Goal: Information Seeking & Learning: Compare options

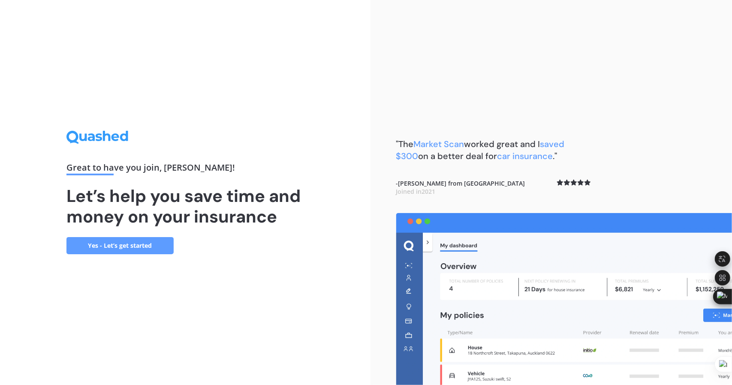
click at [137, 245] on link "Yes - Let’s get started" at bounding box center [119, 245] width 107 height 17
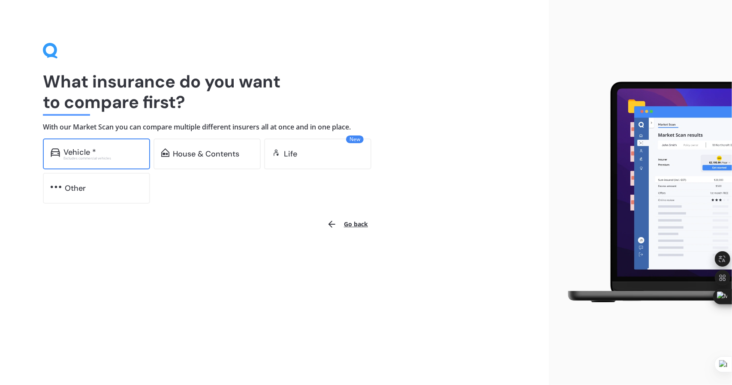
click at [117, 150] on div "Vehicle *" at bounding box center [102, 152] width 79 height 9
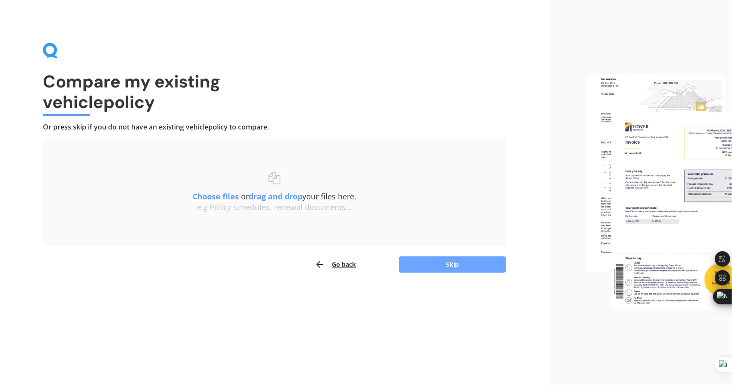
click at [428, 262] on button "Skip" at bounding box center [452, 264] width 107 height 16
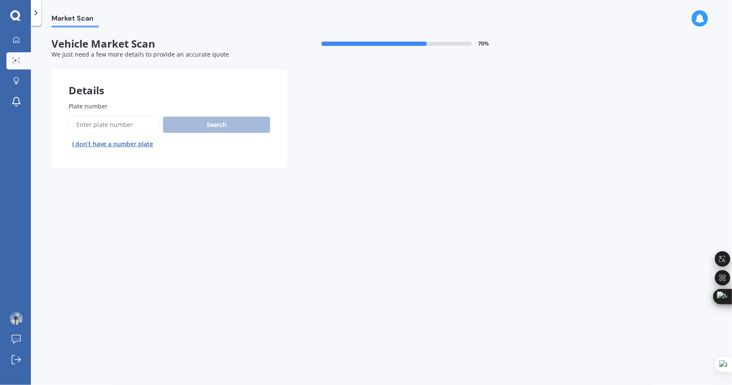
click at [130, 122] on input "Plate number" at bounding box center [114, 125] width 91 height 18
type input "u"
type input "nuk955"
click at [186, 128] on button "Search" at bounding box center [216, 125] width 107 height 16
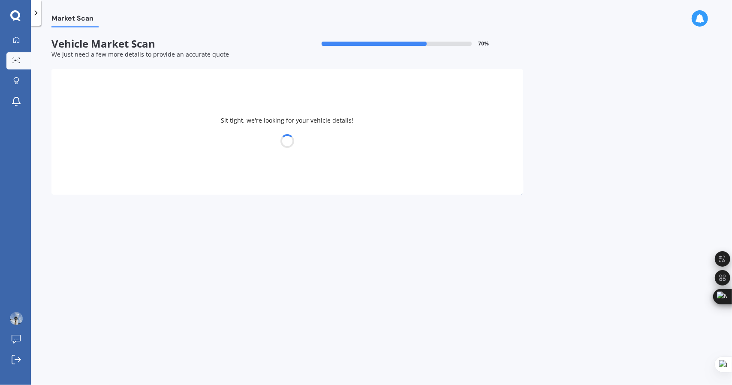
select select "TOYOTA"
select select "C-HR"
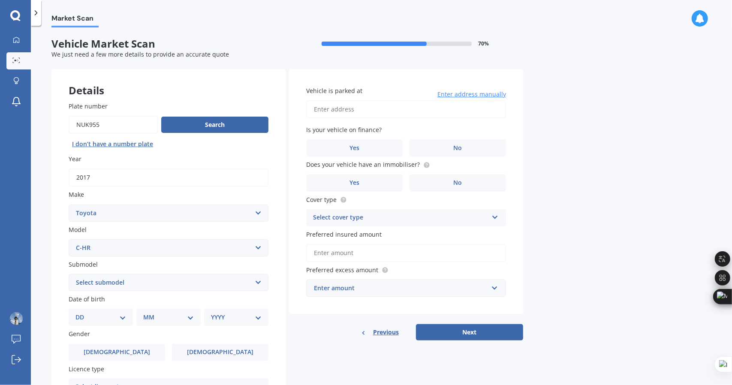
click at [395, 254] on input "Preferred insured amount" at bounding box center [406, 253] width 200 height 18
click at [548, 240] on div "Market Scan Vehicle Market Scan 70 % We just need a few more details to provide…" at bounding box center [381, 206] width 701 height 359
click at [489, 214] on div "Select cover type Comprehensive Third Party, Fire & Theft Third Party" at bounding box center [406, 217] width 200 height 17
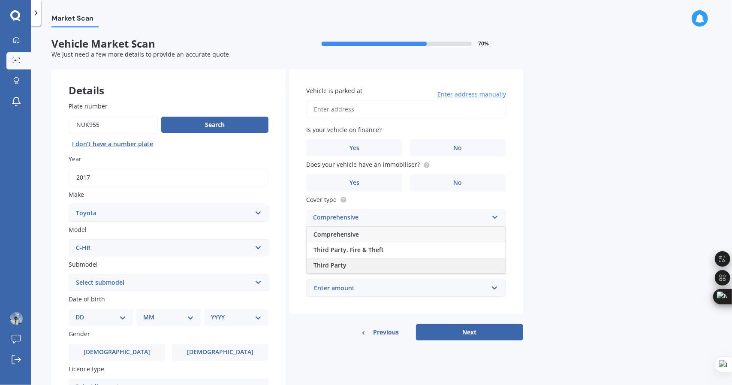
click at [398, 263] on div "Third Party" at bounding box center [406, 265] width 199 height 15
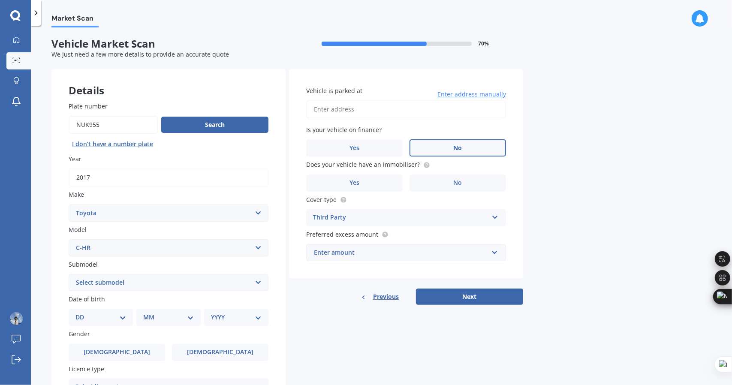
drag, startPoint x: 439, startPoint y: 145, endPoint x: 443, endPoint y: 150, distance: 6.4
click at [439, 145] on label "No" at bounding box center [458, 147] width 96 height 17
click at [0, 0] on input "No" at bounding box center [0, 0] width 0 height 0
drag, startPoint x: 381, startPoint y: 165, endPoint x: 413, endPoint y: 165, distance: 31.7
click at [413, 165] on span "Does your vehicle have an immobiliser?" at bounding box center [363, 165] width 114 height 8
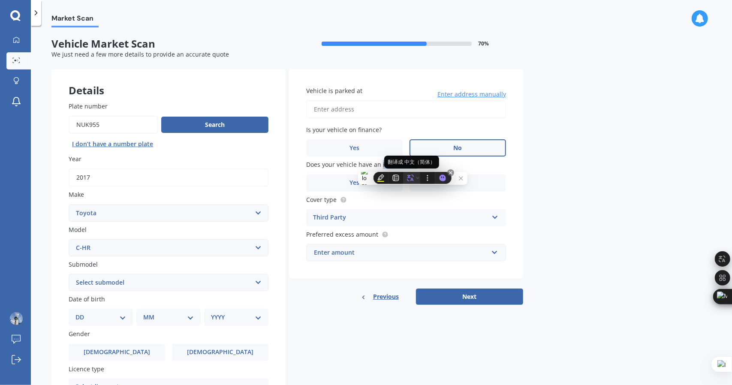
click at [410, 175] on icon at bounding box center [411, 178] width 8 height 8
click at [568, 134] on div "Market Scan Vehicle Market Scan 70 % We just need a few more details to provide…" at bounding box center [381, 206] width 701 height 359
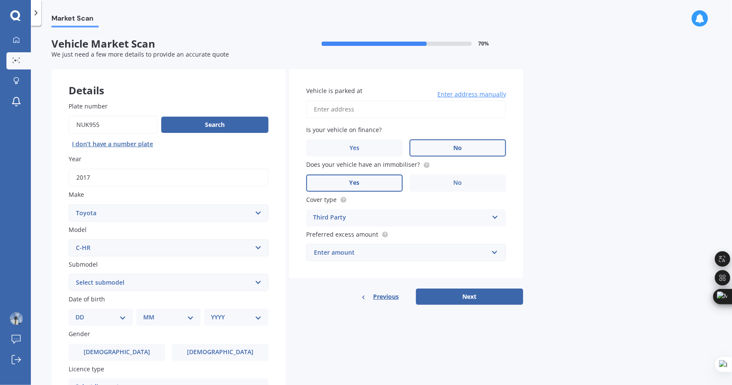
click at [383, 179] on label "Yes" at bounding box center [354, 183] width 96 height 17
click at [0, 0] on input "Yes" at bounding box center [0, 0] width 0 height 0
click at [335, 296] on div "Previous Next" at bounding box center [406, 297] width 234 height 16
click at [383, 250] on div "Enter amount" at bounding box center [401, 252] width 174 height 9
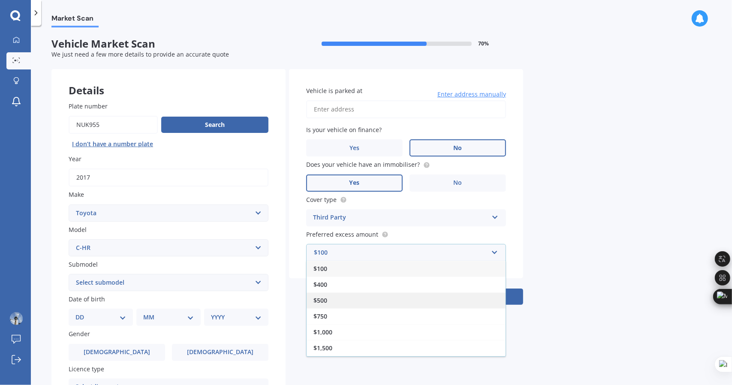
click at [359, 297] on div "$500" at bounding box center [406, 300] width 199 height 16
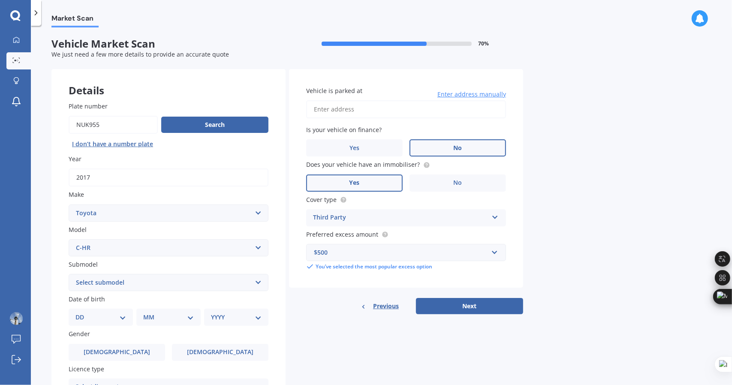
click at [566, 229] on div "Market Scan Vehicle Market Scan 70 % We just need a few more details to provide…" at bounding box center [381, 206] width 701 height 359
click at [352, 109] on input "Vehicle is parked at" at bounding box center [406, 109] width 200 height 18
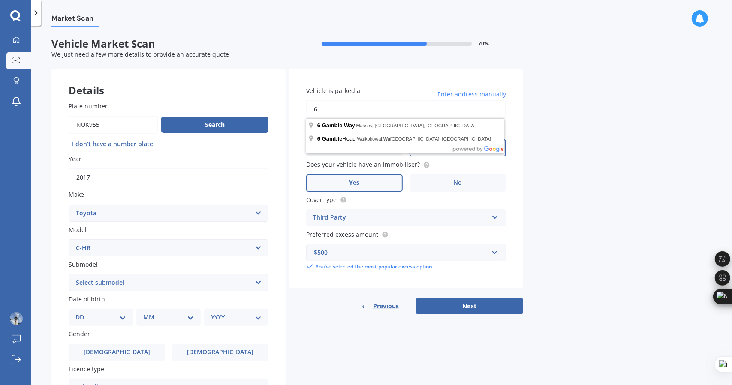
type input "6"
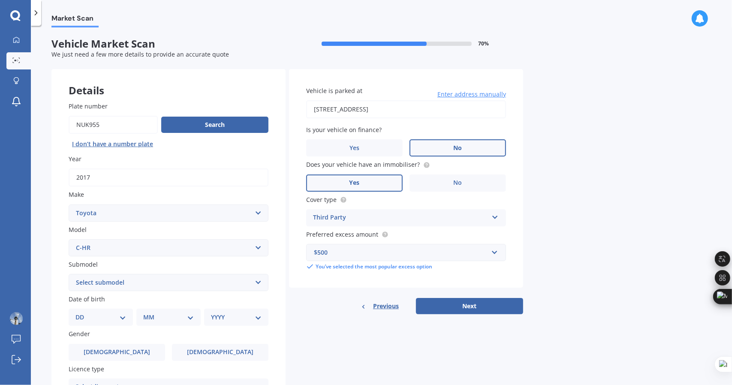
type input "[STREET_ADDRESS]"
click at [459, 306] on button "Next" at bounding box center [469, 306] width 107 height 16
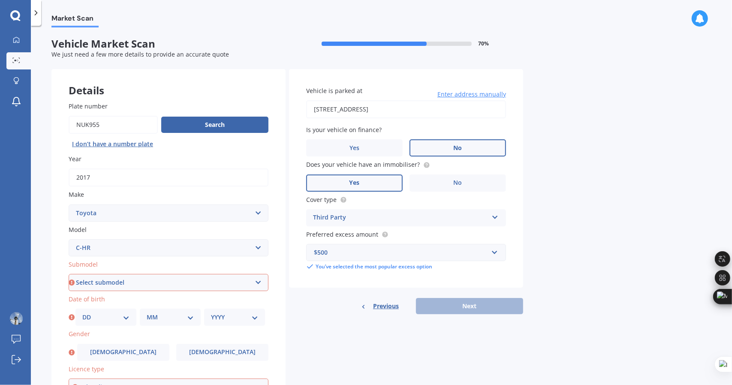
click at [177, 281] on select "Select submodel Hybrid Station Wagon SUV" at bounding box center [169, 282] width 200 height 17
select select "HYBRID"
click at [69, 274] on select "Select submodel Hybrid Station Wagon SUV" at bounding box center [169, 282] width 200 height 17
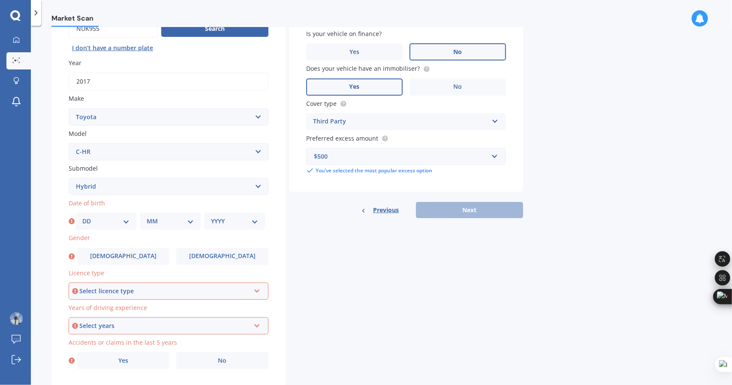
scroll to position [121, 0]
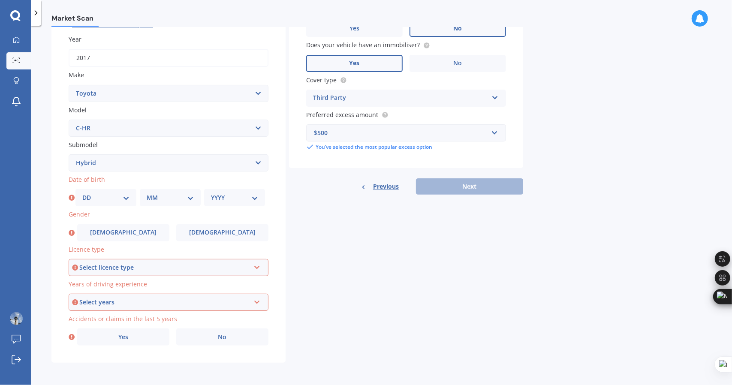
click at [112, 200] on select "DD 01 02 03 04 05 06 07 08 09 10 11 12 13 14 15 16 17 18 19 20 21 22 23 24 25 2…" at bounding box center [105, 197] width 47 height 9
select select "09"
click at [82, 193] on select "DD 01 02 03 04 05 06 07 08 09 10 11 12 13 14 15 16 17 18 19 20 21 22 23 24 25 2…" at bounding box center [105, 197] width 47 height 9
click at [125, 199] on select "DD 01 02 03 04 05 06 07 08 09 10 11 12 13 14 15 16 17 18 19 20 21 22 23 24 25 2…" at bounding box center [105, 197] width 47 height 9
click at [151, 198] on select "MM 01 02 03 04 05 06 07 08 09 10 11 12" at bounding box center [170, 197] width 47 height 9
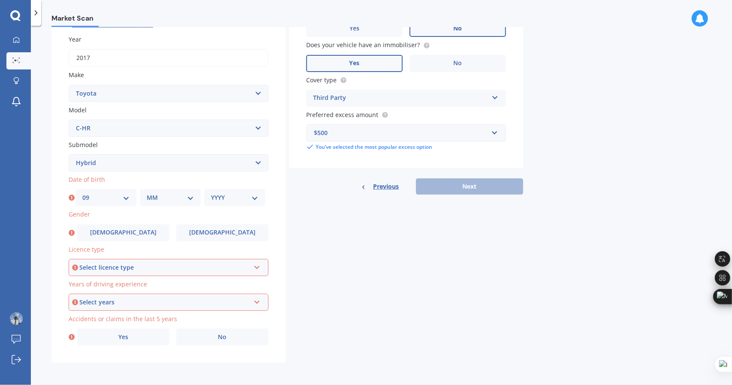
select select "11"
click at [147, 193] on select "MM 01 02 03 04 05 06 07 08 09 10 11 12" at bounding box center [170, 197] width 47 height 9
click at [237, 200] on select "YYYY 2025 2024 2023 2022 2021 2020 2019 2018 2017 2016 2015 2014 2013 2012 2011…" at bounding box center [234, 197] width 47 height 9
select select "1999"
click at [211, 193] on select "YYYY 2025 2024 2023 2022 2021 2020 2019 2018 2017 2016 2015 2014 2013 2012 2011…" at bounding box center [234, 197] width 47 height 9
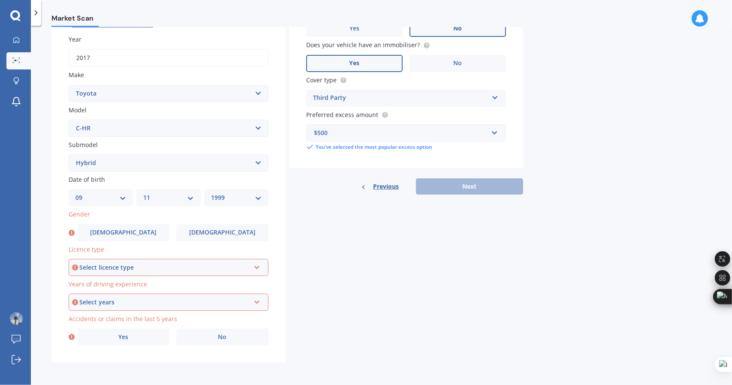
click at [46, 189] on div "Market Scan Vehicle Market Scan 70 % We just need a few more details to provide…" at bounding box center [381, 206] width 701 height 359
click at [127, 229] on span "[DEMOGRAPHIC_DATA]" at bounding box center [123, 232] width 68 height 7
click at [0, 0] on input "[DEMOGRAPHIC_DATA]" at bounding box center [0, 0] width 0 height 0
click at [157, 267] on div "Select licence type" at bounding box center [164, 267] width 171 height 9
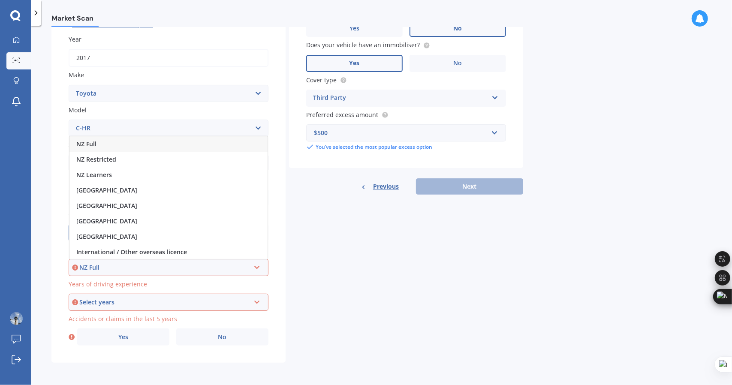
click at [120, 146] on div "NZ Full" at bounding box center [168, 143] width 198 height 15
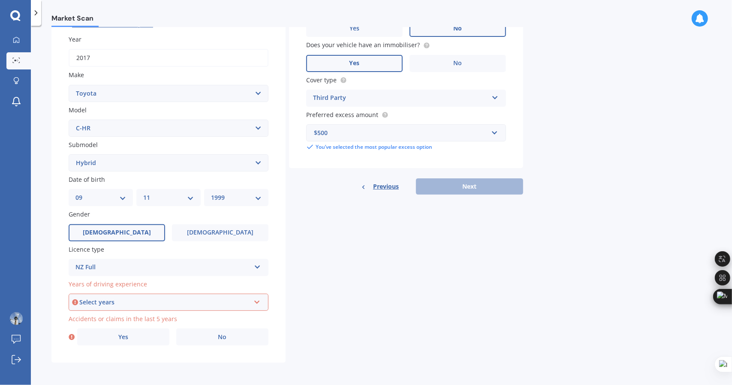
click at [160, 301] on div "Select years" at bounding box center [164, 302] width 171 height 9
click at [56, 253] on div "Plate number Search I [PERSON_NAME]’t have a number plate Year [DATE] Make Sele…" at bounding box center [168, 164] width 234 height 398
click at [124, 271] on div "NZ Full" at bounding box center [162, 267] width 175 height 10
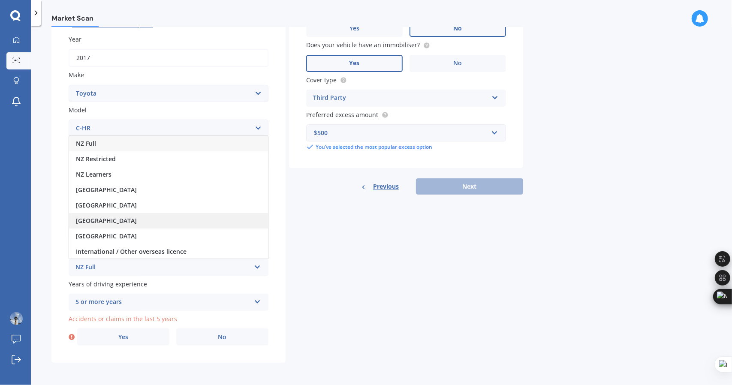
scroll to position [0, 0]
click at [175, 246] on div "International / Other overseas licence" at bounding box center [168, 251] width 199 height 15
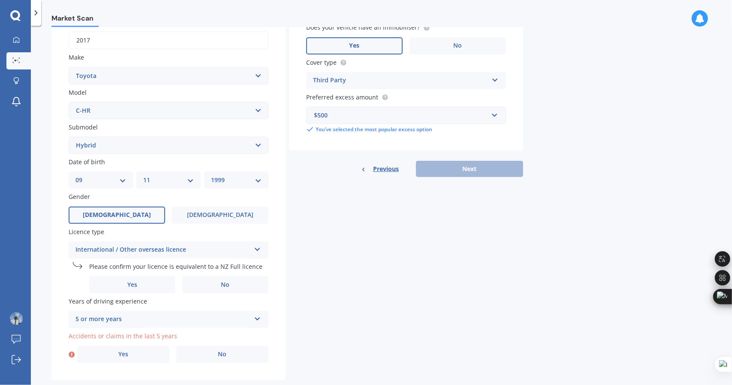
scroll to position [156, 0]
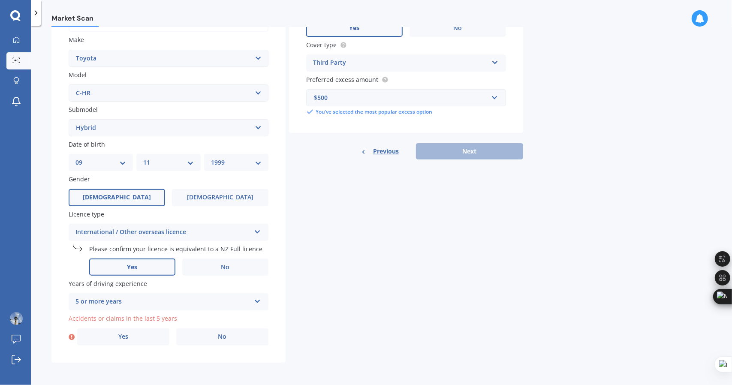
click at [153, 262] on label "Yes" at bounding box center [132, 267] width 86 height 17
click at [0, 0] on input "Yes" at bounding box center [0, 0] width 0 height 0
click at [158, 298] on div "5 or more years" at bounding box center [162, 302] width 175 height 10
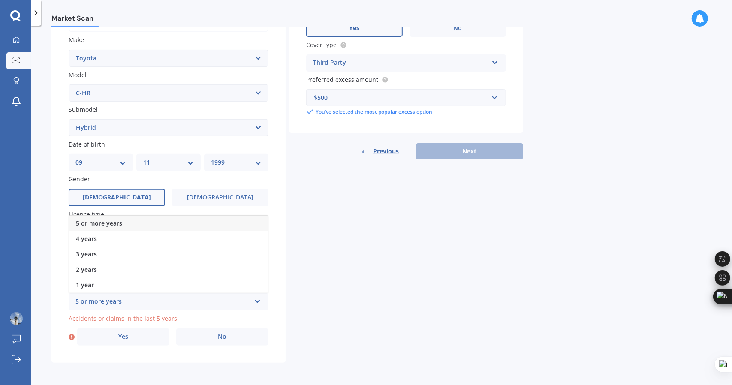
click at [54, 250] on div "Plate number Search I [PERSON_NAME]’t have a number plate Year [DATE] Make Sele…" at bounding box center [168, 146] width 234 height 433
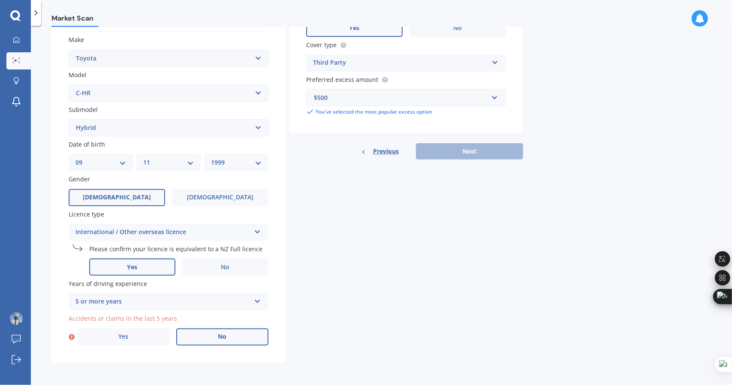
click at [192, 335] on label "No" at bounding box center [222, 337] width 92 height 17
click at [0, 0] on input "No" at bounding box center [0, 0] width 0 height 0
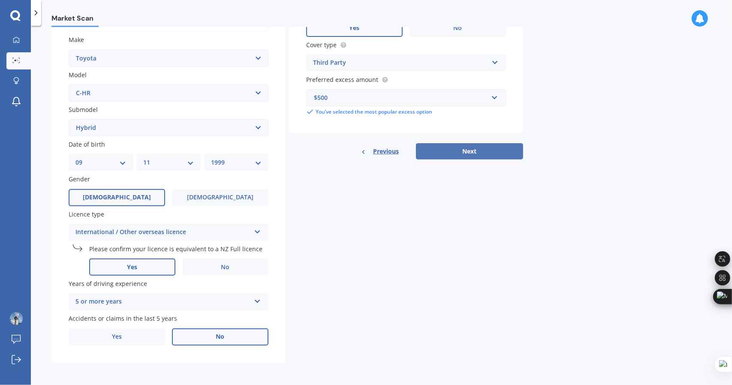
click at [454, 155] on button "Next" at bounding box center [469, 151] width 107 height 16
select select "09"
select select "11"
select select "1999"
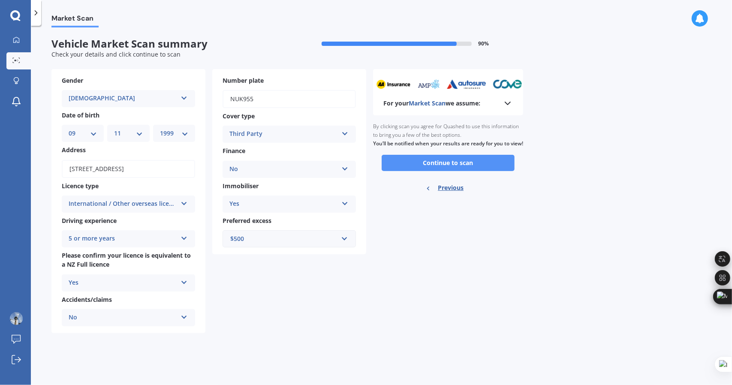
scroll to position [0, 0]
click at [440, 171] on button "Continue to scan" at bounding box center [448, 163] width 133 height 16
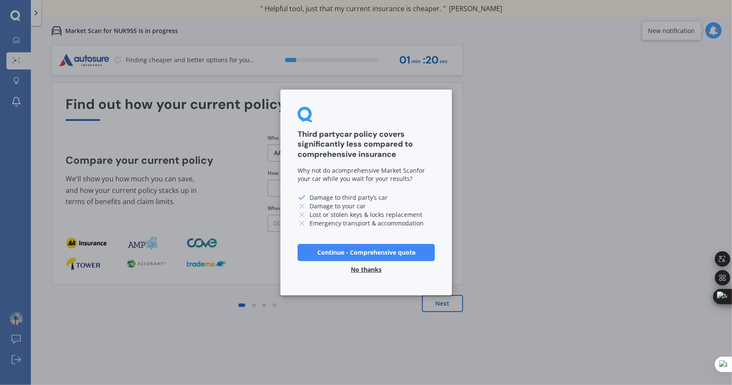
click at [360, 257] on button "Continue - Comprehensive quote" at bounding box center [366, 252] width 137 height 17
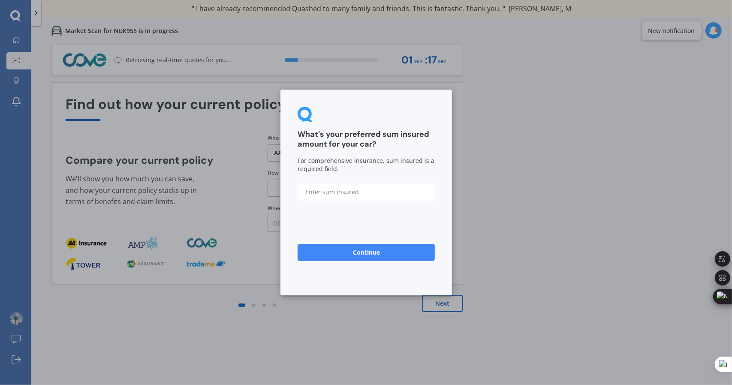
click at [361, 254] on button "Continue" at bounding box center [366, 252] width 137 height 17
click at [338, 195] on input "text" at bounding box center [366, 192] width 137 height 17
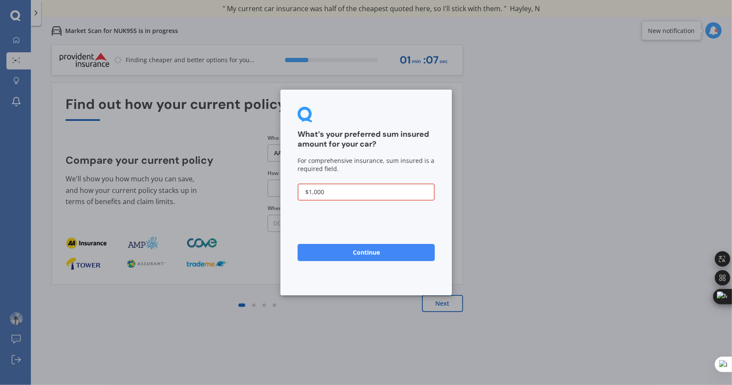
click at [368, 254] on button "Continue" at bounding box center [366, 252] width 137 height 17
click at [363, 255] on button "Continue" at bounding box center [366, 252] width 137 height 17
drag, startPoint x: 323, startPoint y: 188, endPoint x: 331, endPoint y: 193, distance: 8.9
click at [323, 188] on input "$1,000" at bounding box center [366, 192] width 137 height 17
type input "$1"
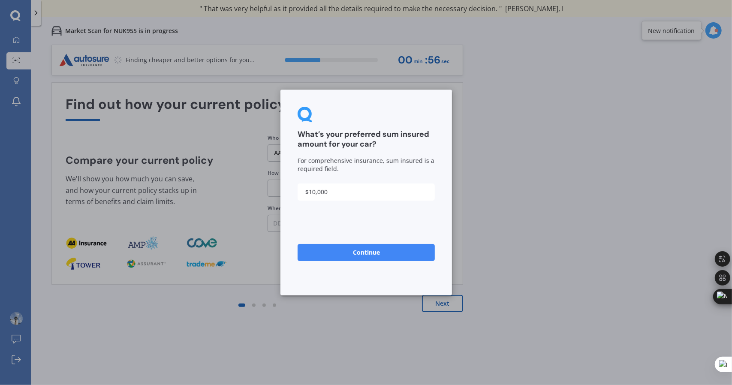
type input "$10,000"
click at [369, 248] on button "Continue" at bounding box center [366, 252] width 137 height 17
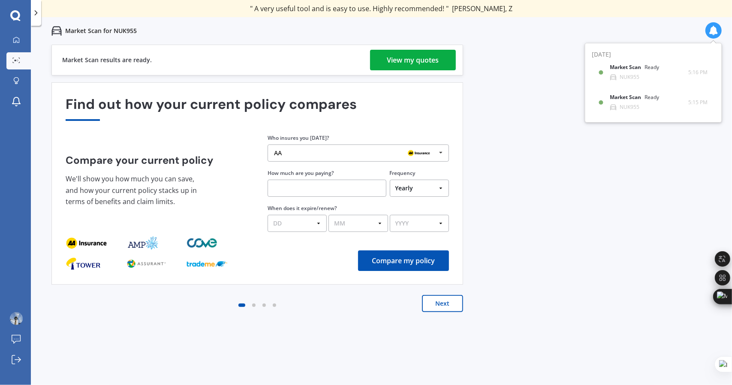
click at [417, 58] on div "View my quotes" at bounding box center [413, 60] width 52 height 21
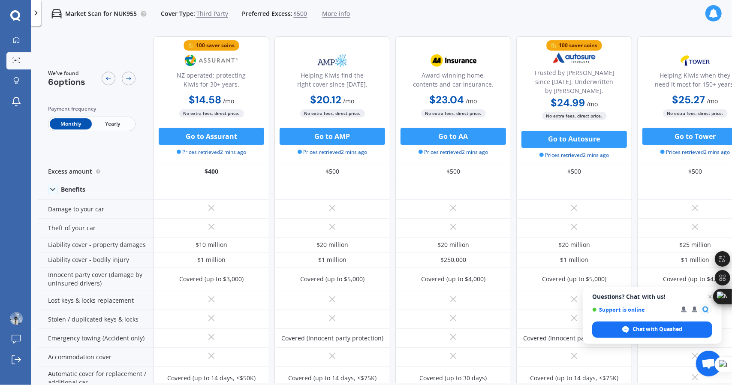
click at [108, 121] on span "Yearly" at bounding box center [113, 123] width 42 height 11
click at [332, 16] on span "More info" at bounding box center [336, 13] width 28 height 9
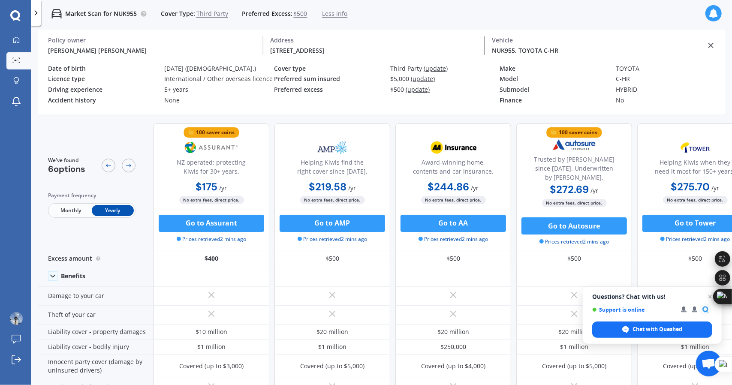
click at [213, 13] on span "Third Party" at bounding box center [212, 13] width 32 height 9
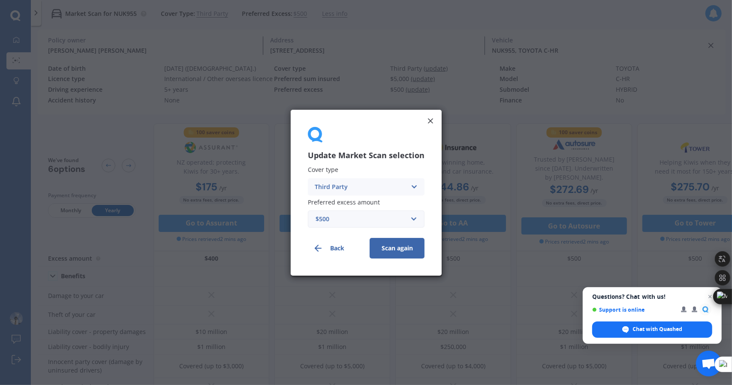
click at [381, 184] on div "Third Party" at bounding box center [361, 186] width 92 height 9
click at [372, 207] on div "Comprehensive" at bounding box center [366, 203] width 116 height 15
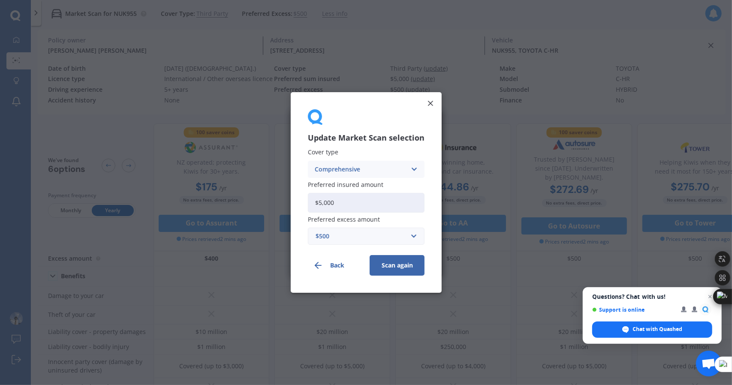
click at [371, 201] on input "$5,000" at bounding box center [366, 203] width 117 height 20
click at [323, 201] on input "$5,000" at bounding box center [366, 203] width 117 height 20
type input "$10,000"
click at [401, 263] on button "Scan again" at bounding box center [397, 265] width 55 height 21
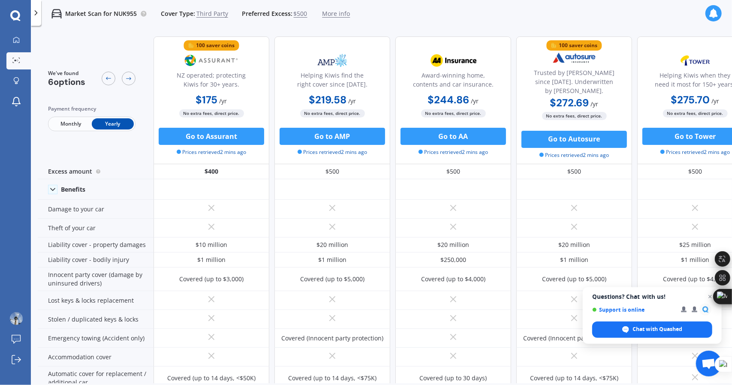
click at [211, 11] on span "Third Party" at bounding box center [212, 13] width 32 height 9
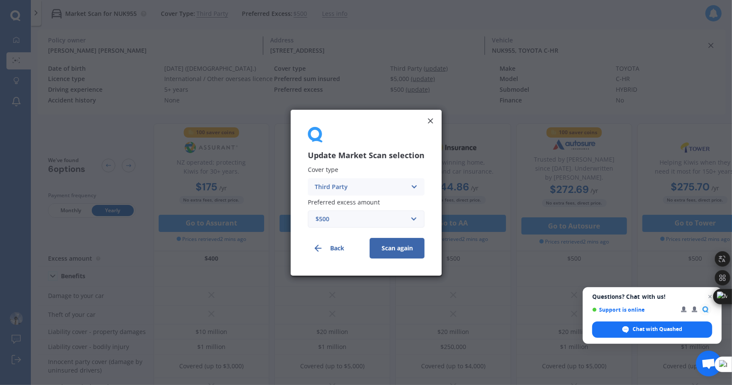
click at [394, 185] on div "Third Party" at bounding box center [361, 186] width 92 height 9
click at [381, 206] on div "Comprehensive" at bounding box center [366, 203] width 116 height 15
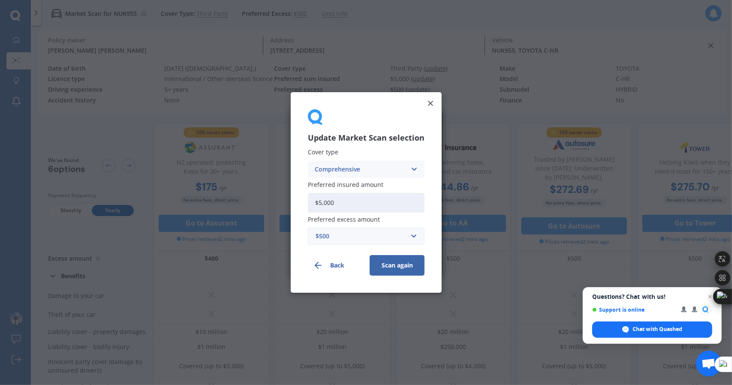
click at [358, 201] on input "$5,000" at bounding box center [366, 203] width 117 height 20
drag, startPoint x: 323, startPoint y: 202, endPoint x: 316, endPoint y: 201, distance: 6.1
click at [316, 201] on input "$5,000" at bounding box center [366, 203] width 117 height 20
click at [327, 202] on input "$05,000" at bounding box center [366, 203] width 117 height 20
type input "$10,000"
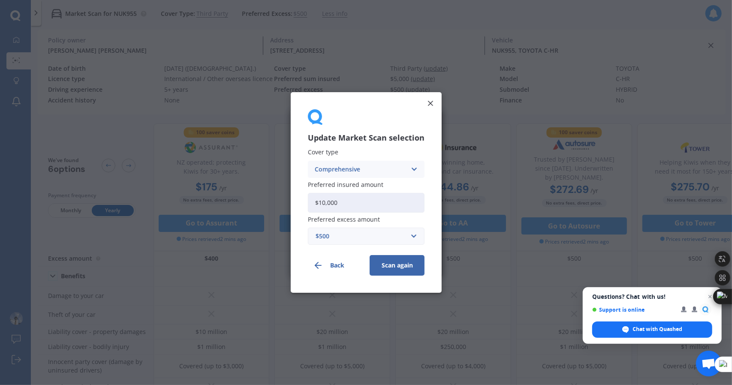
click at [360, 224] on div "Preferred excess amount $500 $100 $400 $500 $750 $1,000 $1,500 $2,000" at bounding box center [366, 230] width 117 height 29
click at [365, 241] on input "text" at bounding box center [363, 236] width 109 height 16
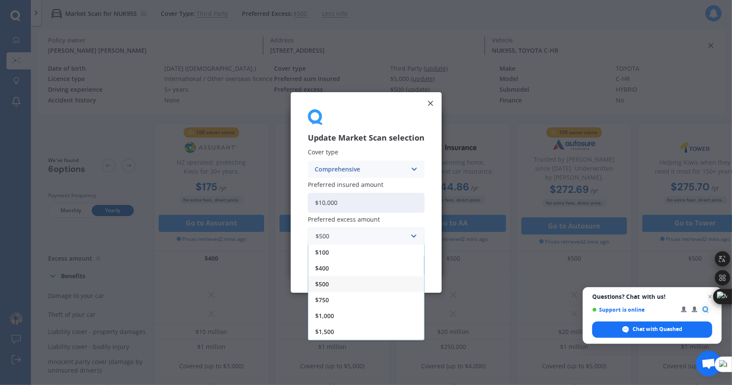
click at [301, 213] on div "Update Market Scan selection Cover type Comprehensive Comprehensive Third Party…" at bounding box center [366, 192] width 151 height 201
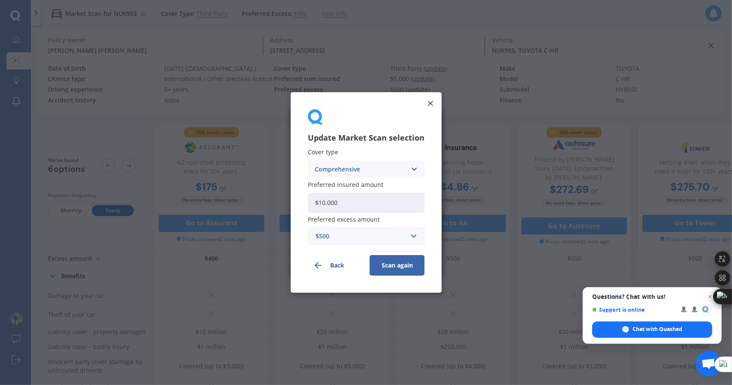
click at [389, 269] on button "Scan again" at bounding box center [397, 265] width 55 height 21
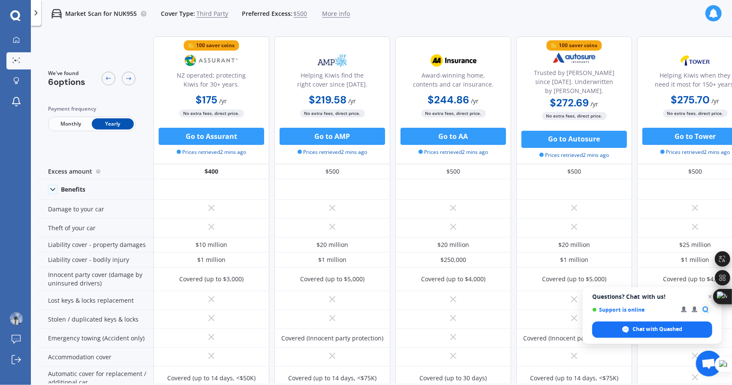
click at [384, 24] on div "Market Scan for NUK955 Cover Type: Third Party Preferred Excess: $500 More info…" at bounding box center [381, 13] width 701 height 27
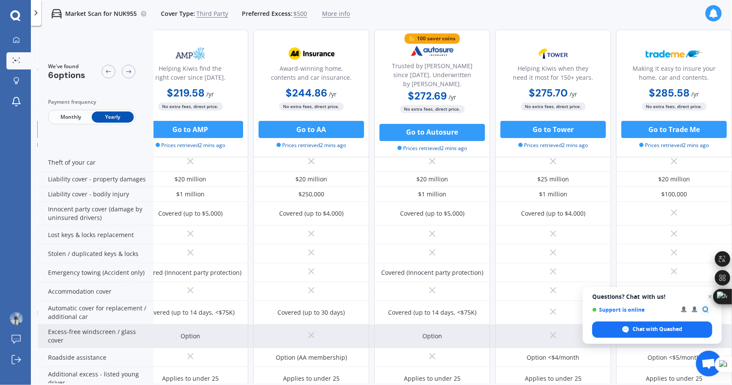
scroll to position [176, 146]
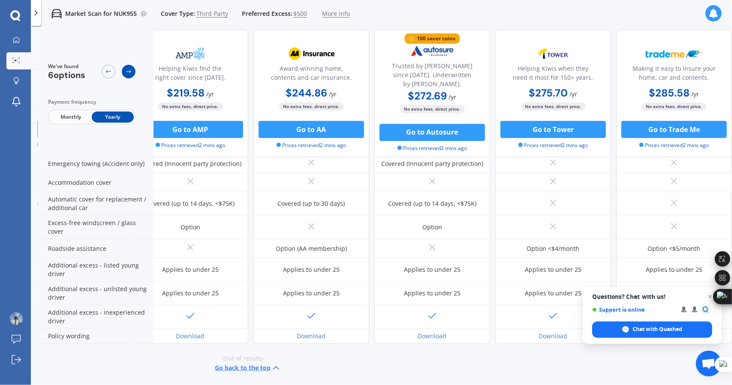
click at [128, 69] on icon at bounding box center [128, 71] width 7 height 7
click at [125, 71] on icon at bounding box center [128, 71] width 7 height 7
click at [102, 69] on div at bounding box center [109, 72] width 14 height 14
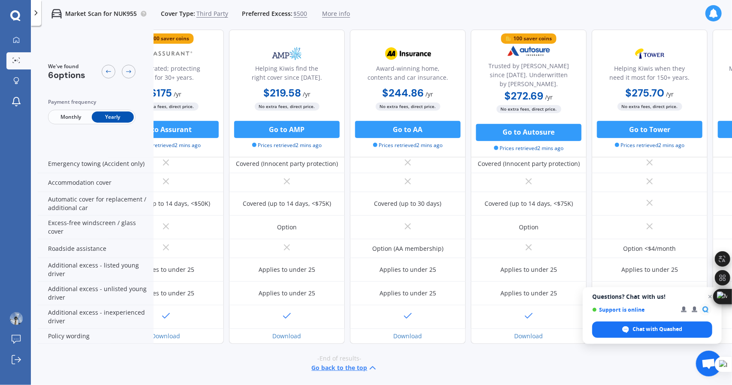
scroll to position [176, 30]
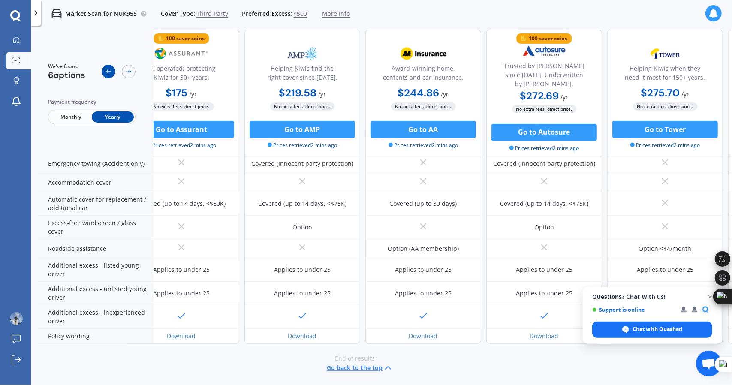
click at [102, 72] on div at bounding box center [109, 72] width 14 height 14
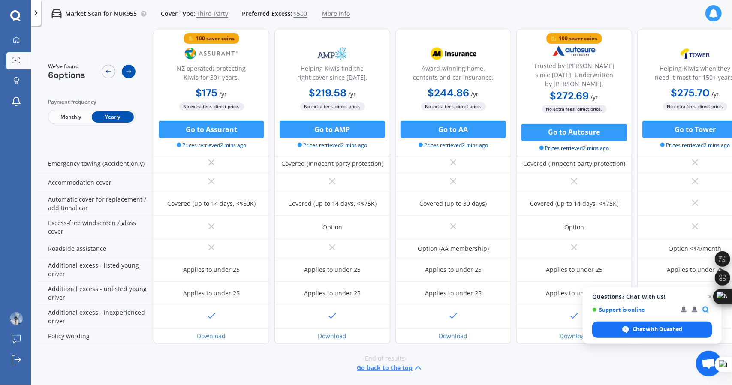
click at [124, 75] on div at bounding box center [129, 72] width 14 height 14
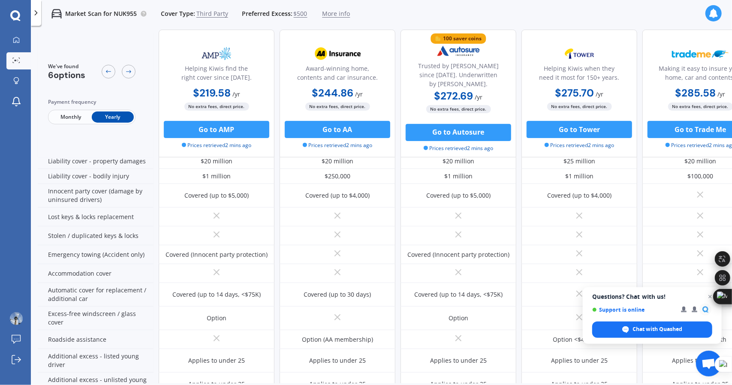
scroll to position [0, 116]
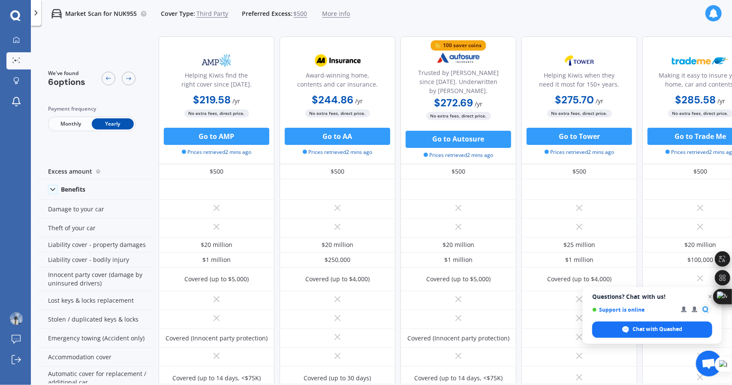
click at [39, 18] on div at bounding box center [36, 13] width 10 height 26
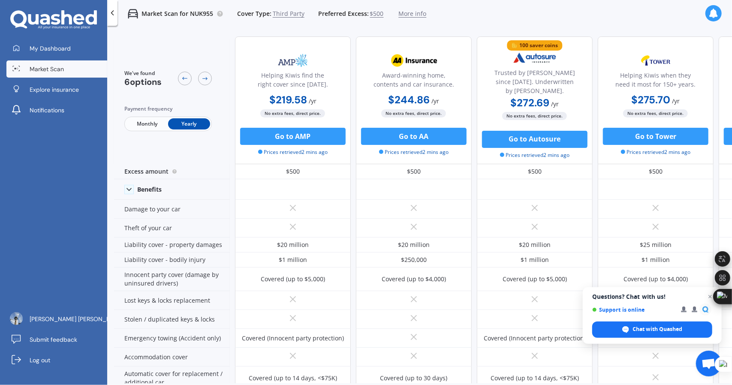
click at [112, 11] on polyline at bounding box center [113, 13] width 2 height 4
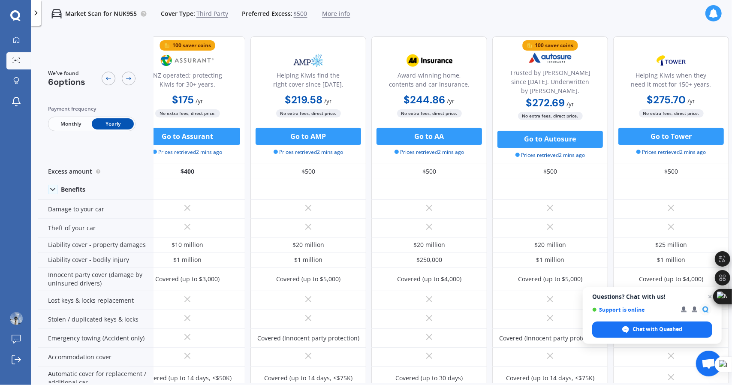
scroll to position [0, 0]
